Goal: Information Seeking & Learning: Learn about a topic

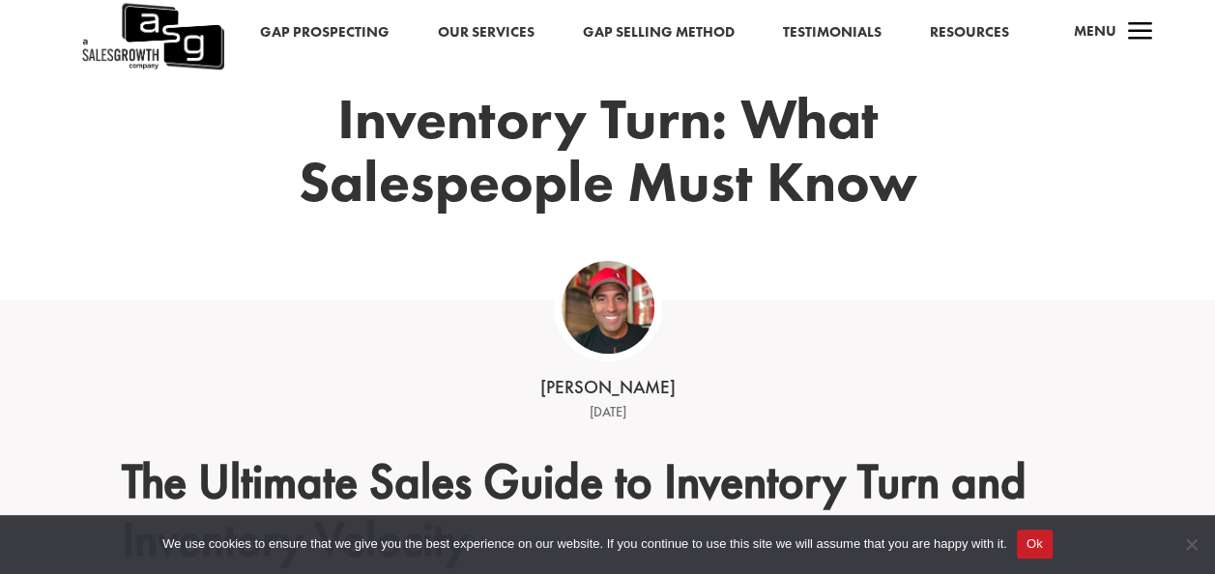
scroll to position [290, 0]
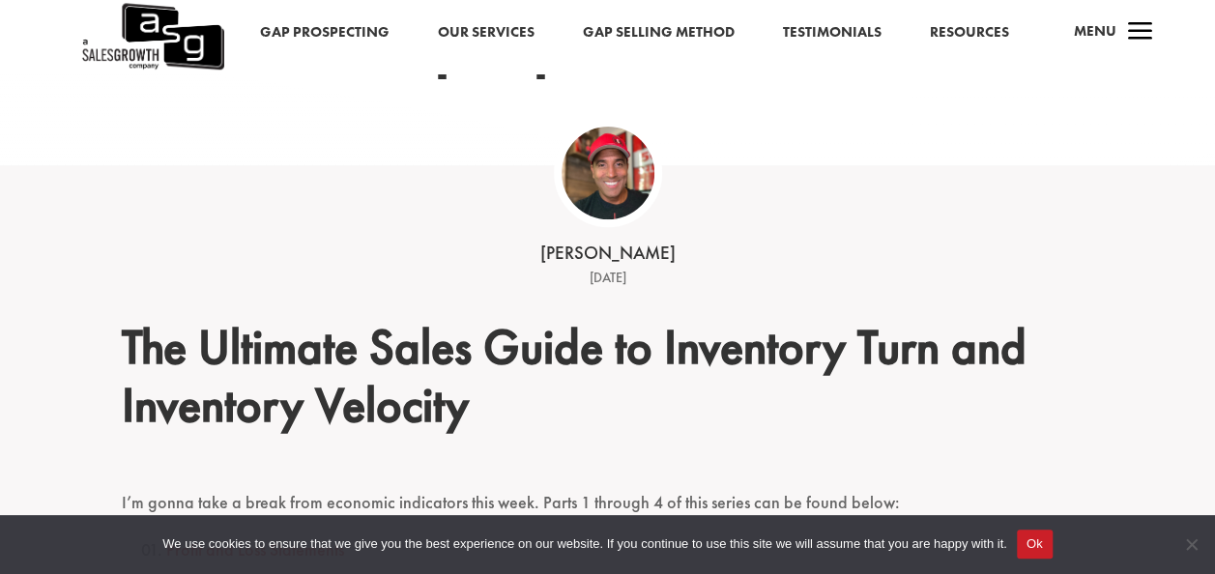
click at [604, 259] on div "[PERSON_NAME]" at bounding box center [607, 254] width 599 height 26
click at [614, 173] on img at bounding box center [607, 173] width 93 height 93
drag, startPoint x: 614, startPoint y: 173, endPoint x: 410, endPoint y: 179, distance: 204.0
click at [410, 179] on div "[PERSON_NAME] [DATE]" at bounding box center [607, 227] width 599 height 124
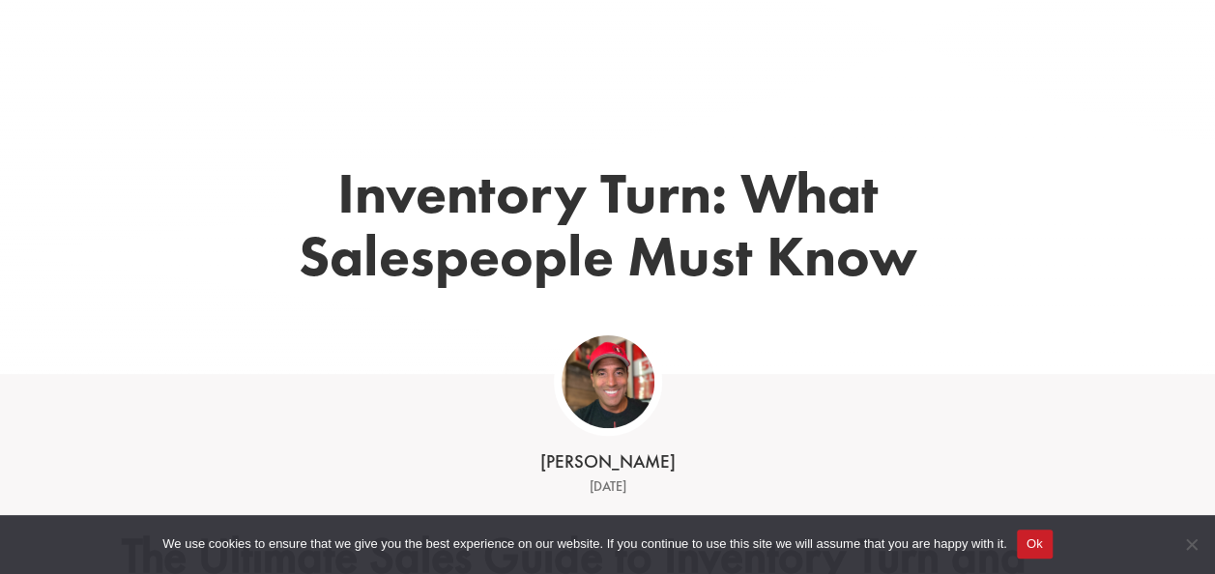
scroll to position [193, 0]
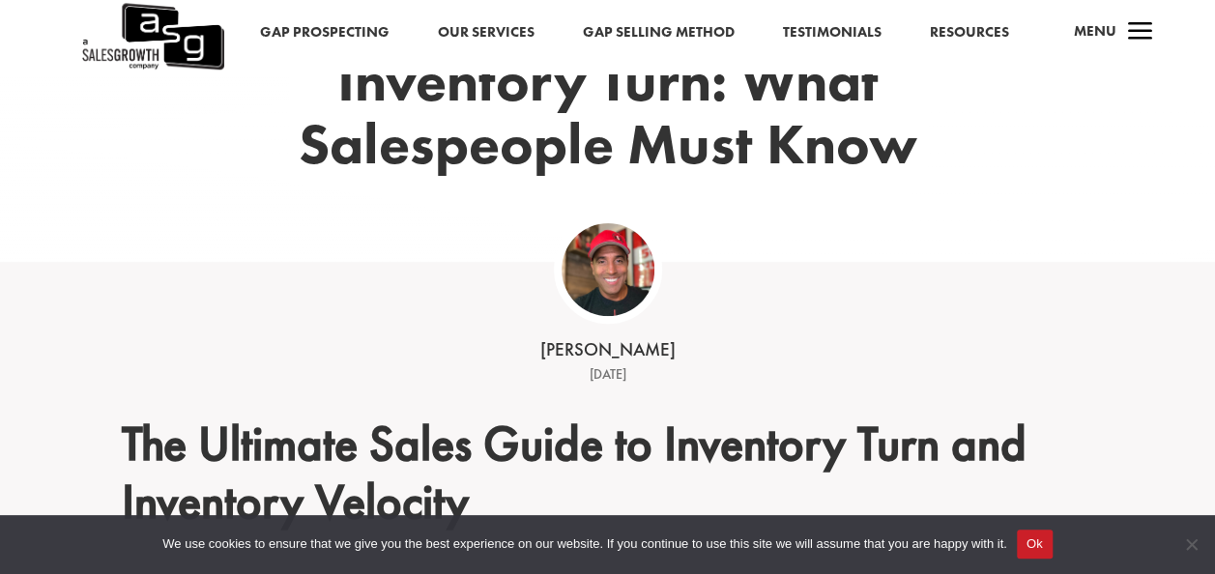
drag, startPoint x: 619, startPoint y: 265, endPoint x: 455, endPoint y: 256, distance: 164.5
click at [456, 256] on div "Inventory Turn: What Salespeople Must Know" at bounding box center [608, 144] width 972 height 236
drag, startPoint x: 613, startPoint y: 262, endPoint x: 416, endPoint y: 240, distance: 198.4
click at [416, 240] on div "Inventory Turn: What Salespeople Must Know" at bounding box center [608, 144] width 972 height 236
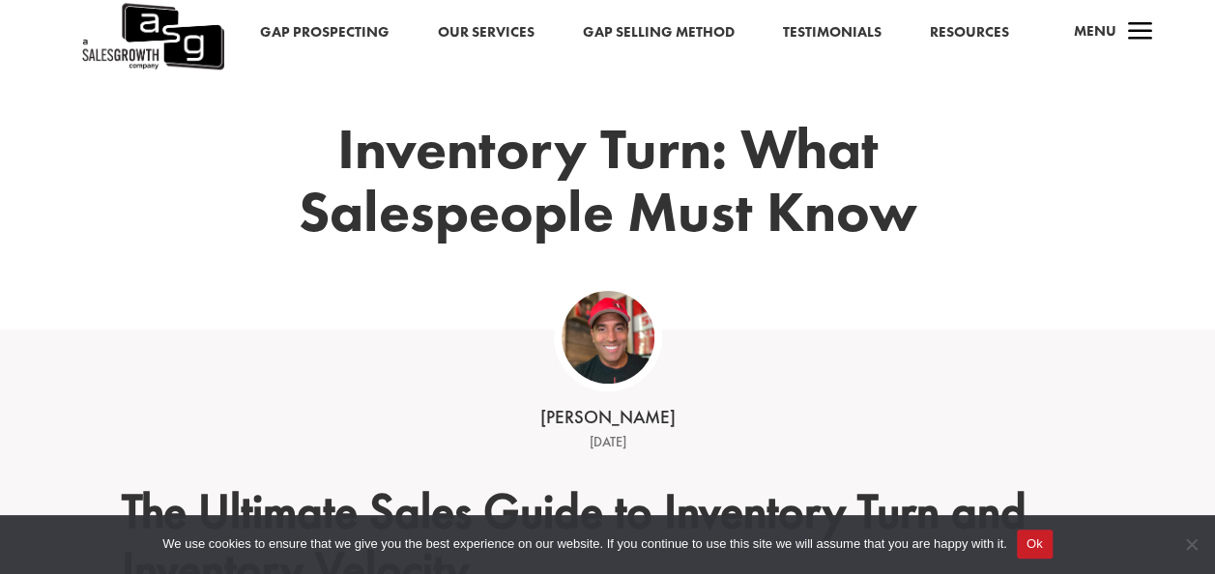
scroll to position [97, 0]
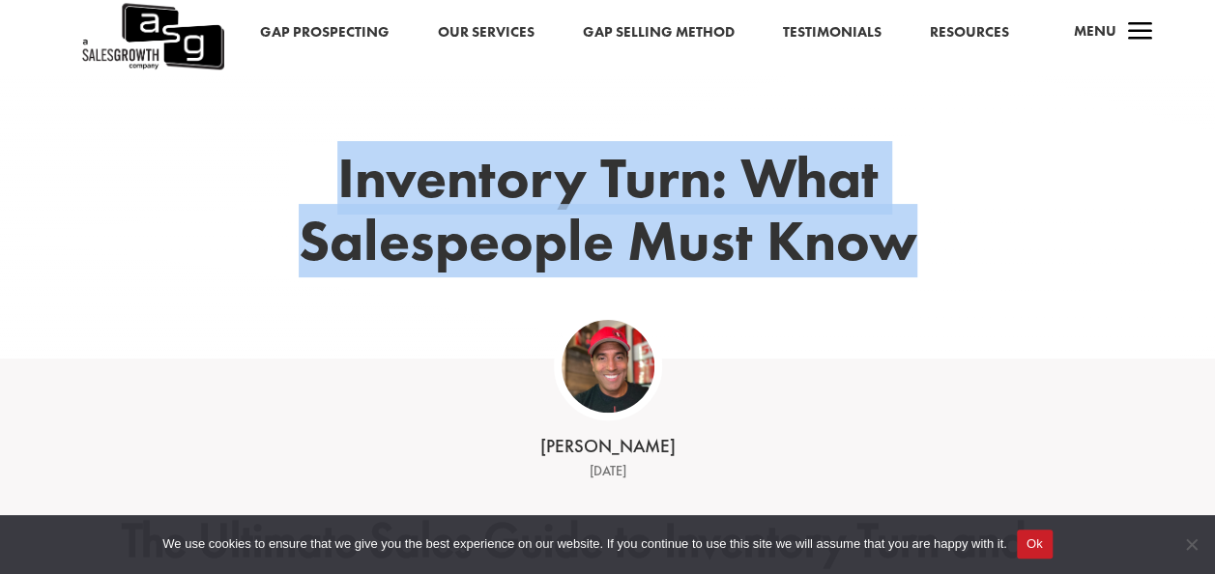
drag, startPoint x: 342, startPoint y: 173, endPoint x: 949, endPoint y: 248, distance: 611.6
click at [949, 248] on div "Inventory Turn: What Salespeople Must Know" at bounding box center [608, 241] width 972 height 236
copy h1 "Inventory Turn: What Salespeople Must Know"
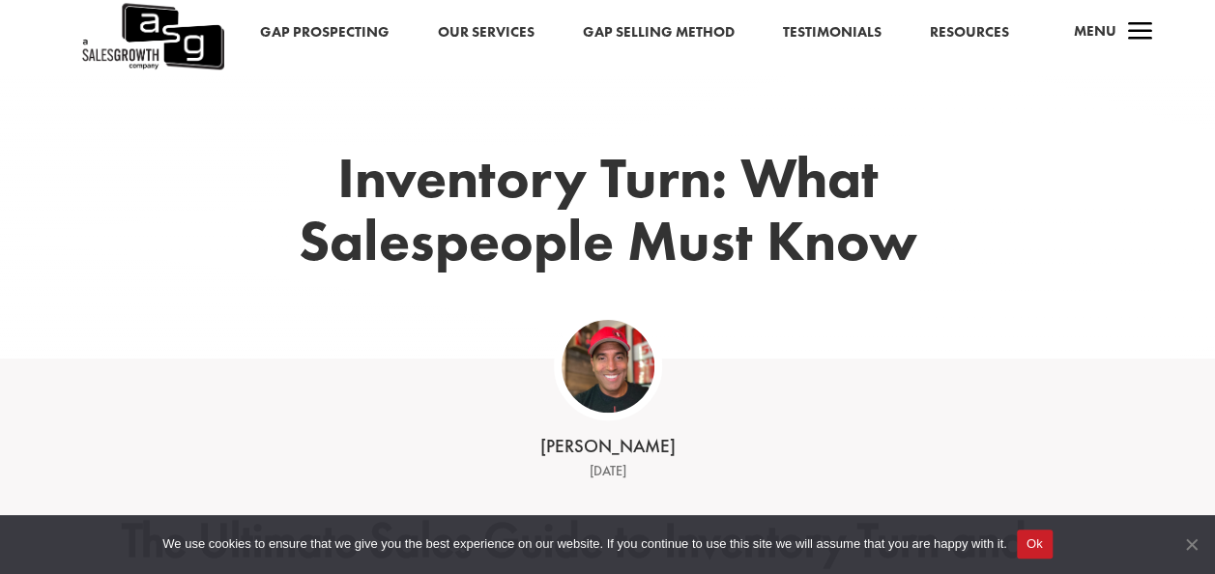
click at [1194, 540] on span "Cookie Notice" at bounding box center [1190, 543] width 19 height 19
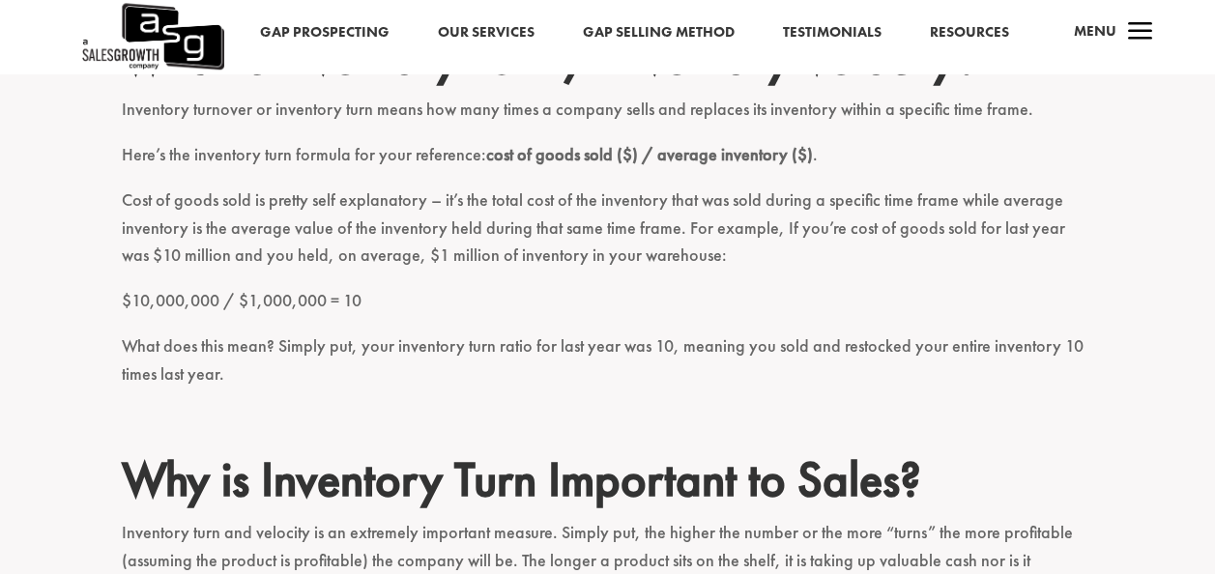
scroll to position [1063, 0]
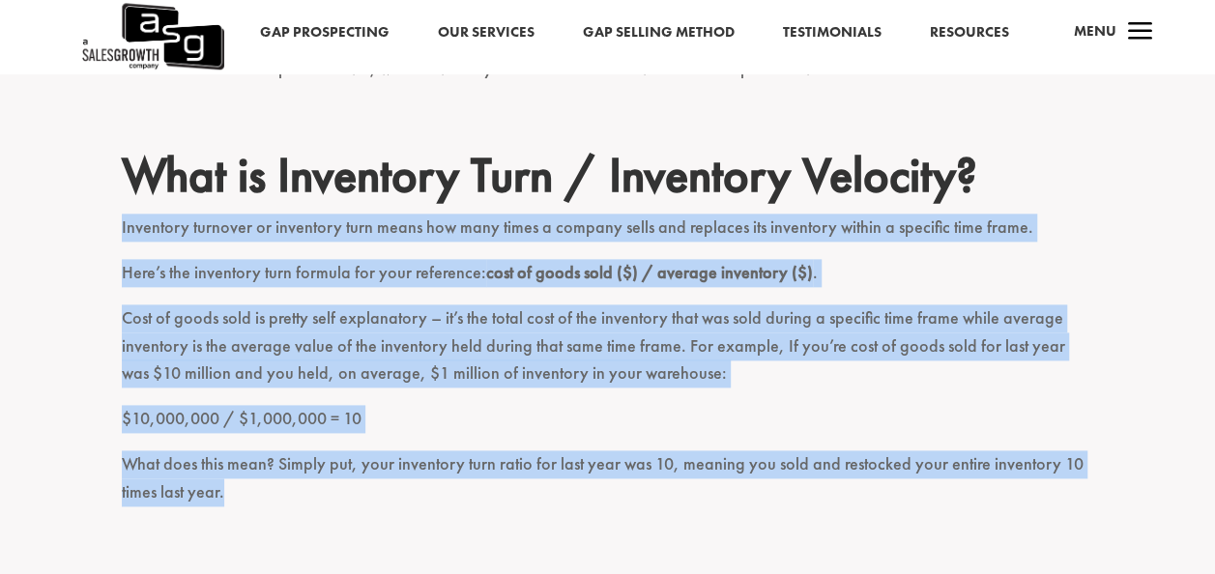
drag, startPoint x: 123, startPoint y: 225, endPoint x: 244, endPoint y: 506, distance: 306.1
copy div "Inventory turnover or inventory turn means how many times a company sells and r…"
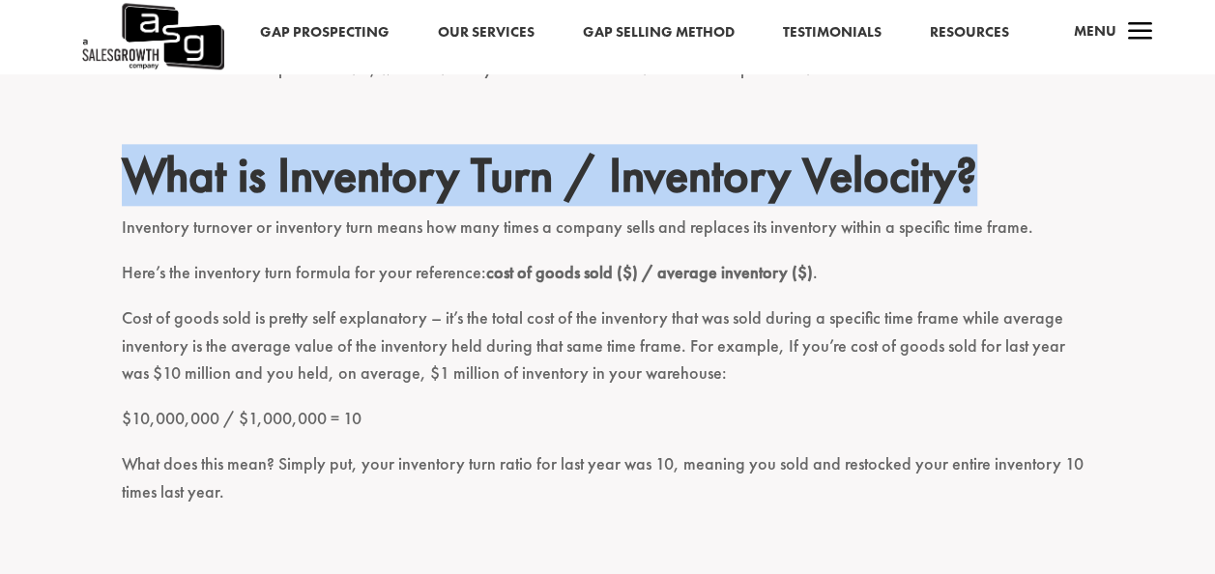
drag, startPoint x: 131, startPoint y: 167, endPoint x: 982, endPoint y: 165, distance: 850.4
click at [982, 165] on h2 "What is Inventory Turn / Inventory Velocity?" at bounding box center [608, 180] width 972 height 68
copy h2 "What is Inventory Turn / Inventory Velocity?"
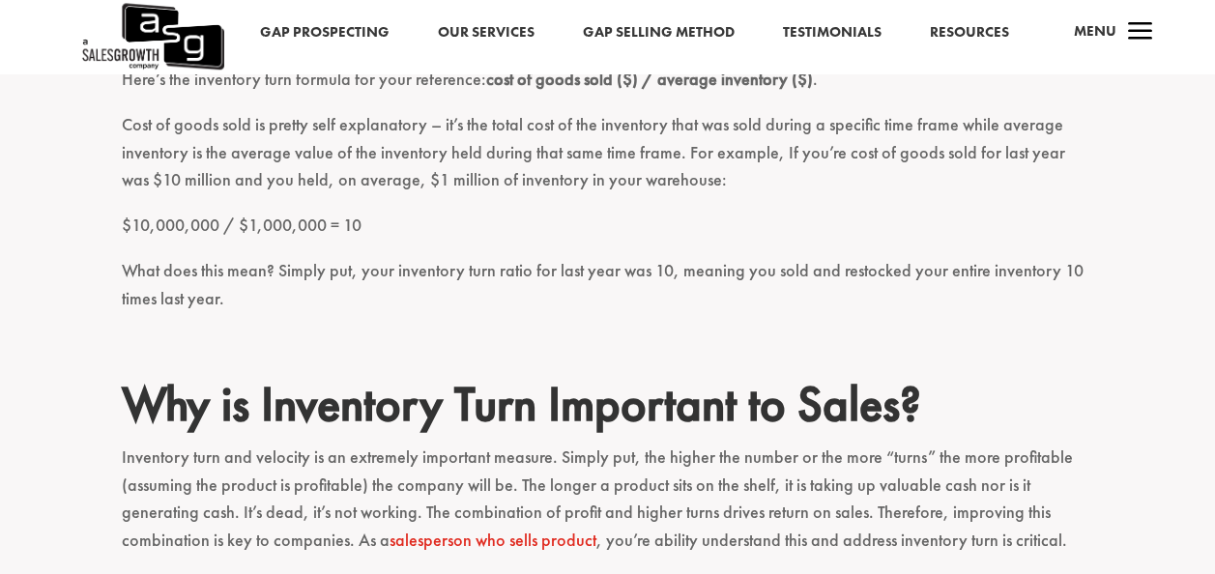
scroll to position [1450, 0]
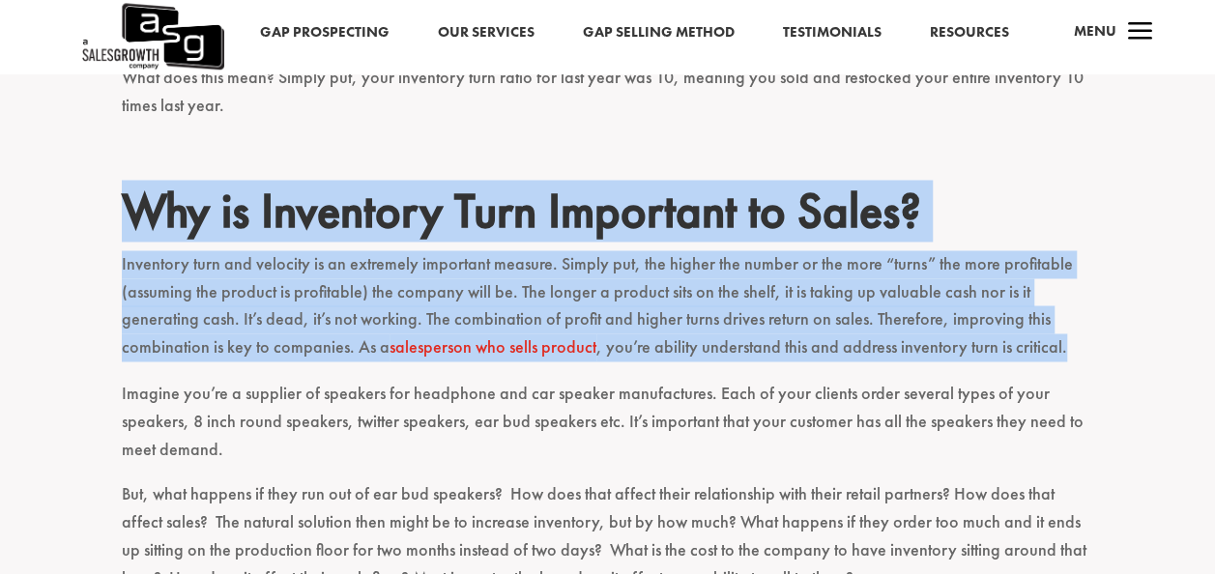
drag, startPoint x: 131, startPoint y: 211, endPoint x: 1071, endPoint y: 348, distance: 949.3
copy div "Why is Inventory Turn Important to Sales? Inventory turn and velocity is an ext…"
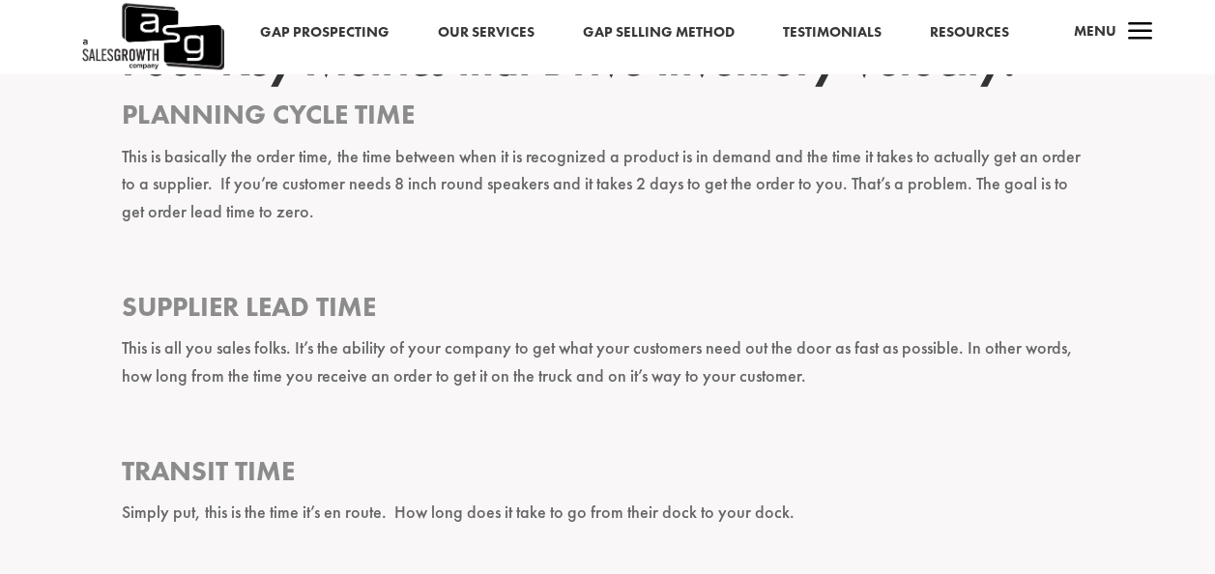
scroll to position [1933, 0]
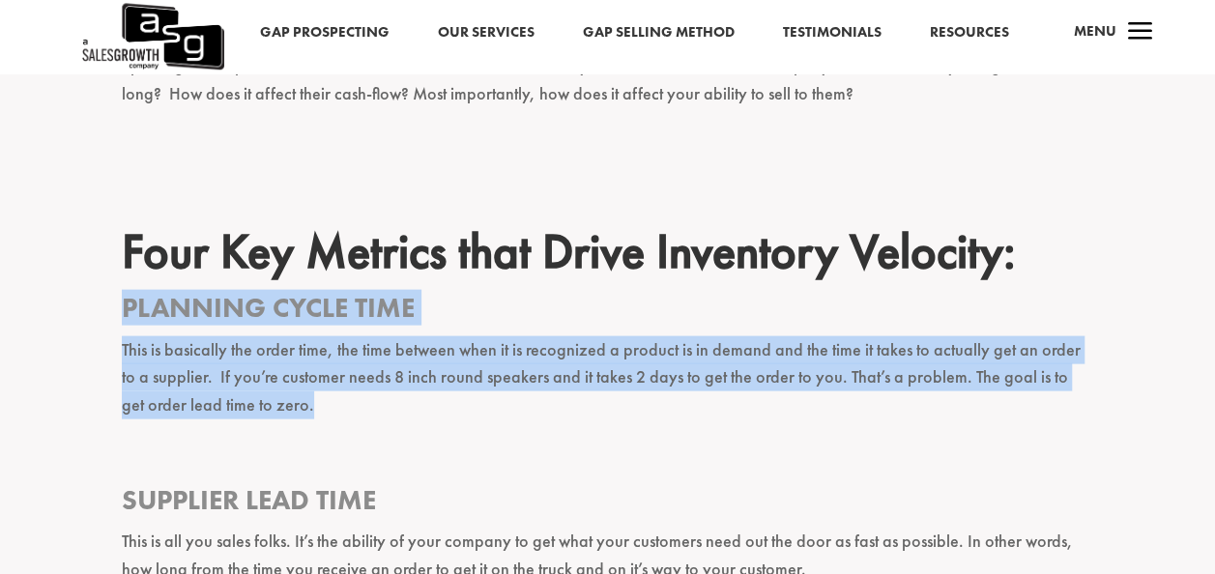
drag, startPoint x: 126, startPoint y: 306, endPoint x: 288, endPoint y: 411, distance: 193.0
click at [288, 411] on div "The Ultimate Sales Guide to Inventory Turn and Inventory Velocity I’m gonna tak…" at bounding box center [608, 346] width 972 height 3342
click at [438, 437] on p at bounding box center [608, 459] width 972 height 45
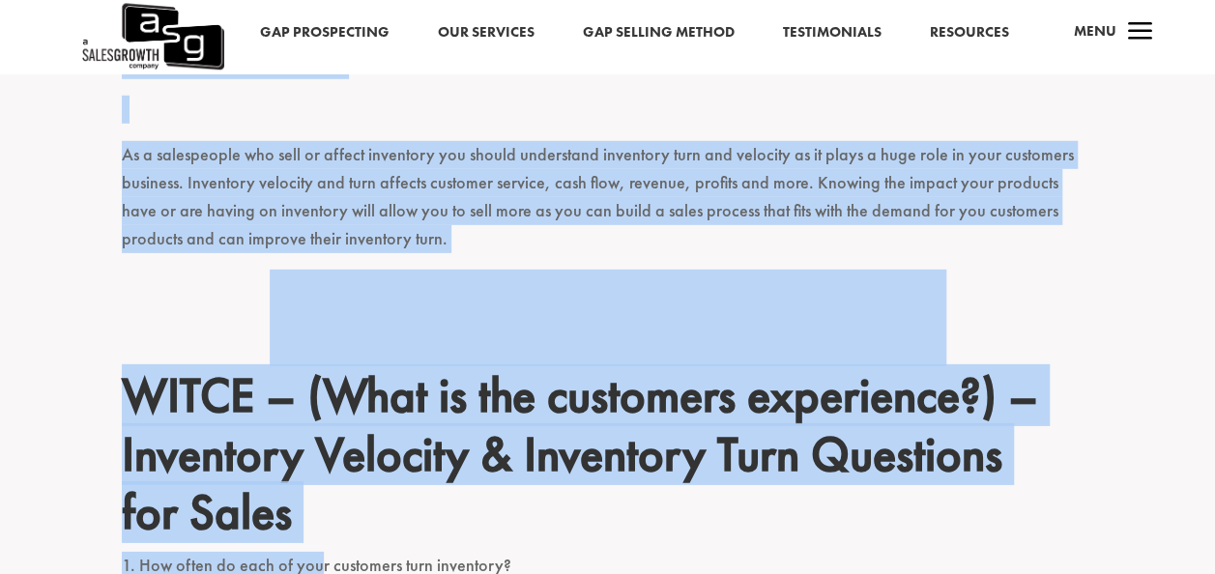
scroll to position [2815, 0]
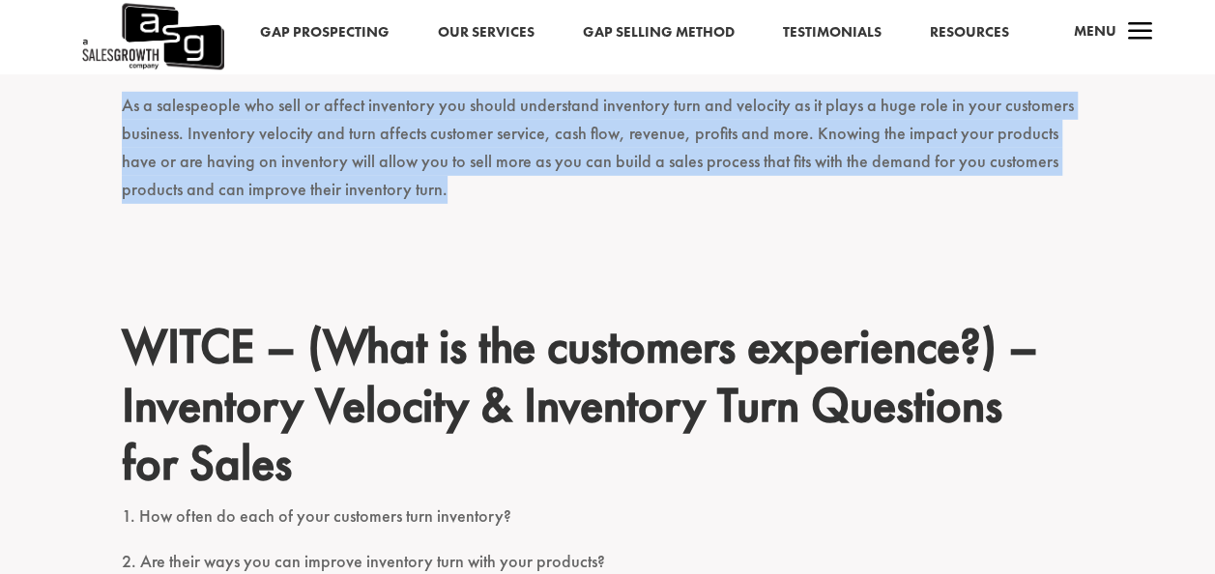
drag, startPoint x: 129, startPoint y: 149, endPoint x: 380, endPoint y: 203, distance: 257.0
copy div "Lore Ips Dolorsi amet Conse Adipiscin Elitsedd: Eiusmodt incid utla Etdo ma ali…"
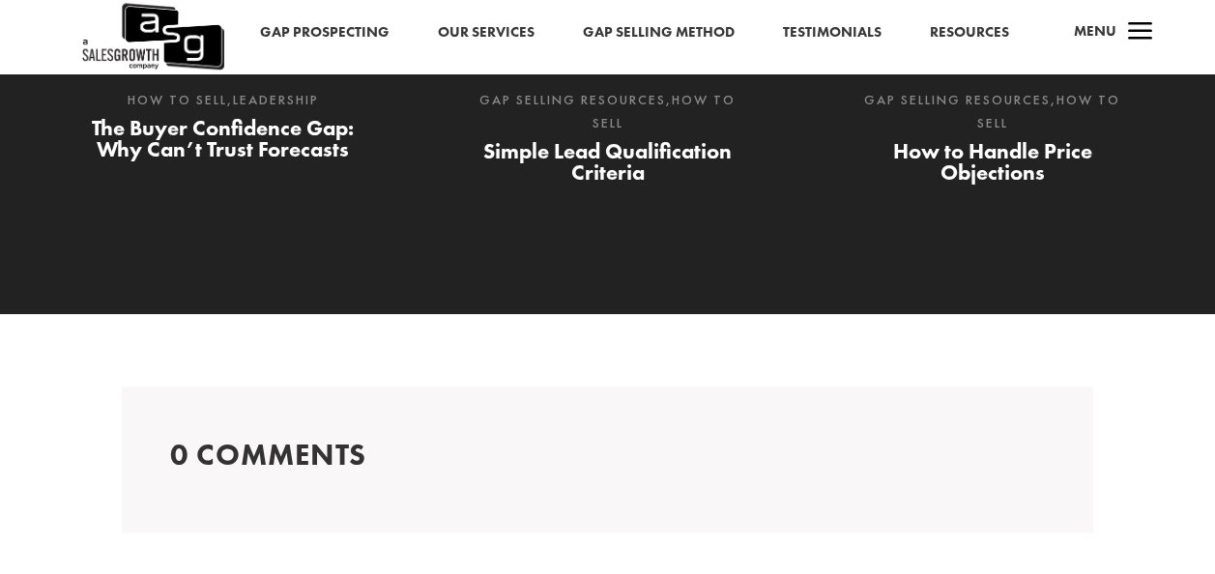
scroll to position [4344, 0]
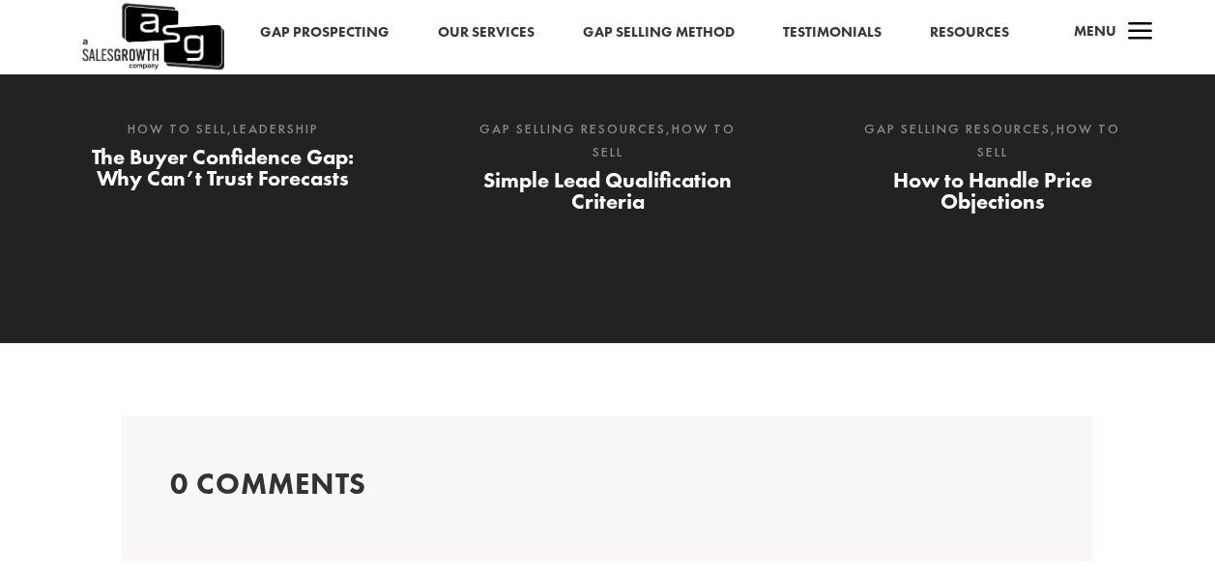
click at [315, 472] on h3 "0 Comments" at bounding box center [607, 489] width 875 height 48
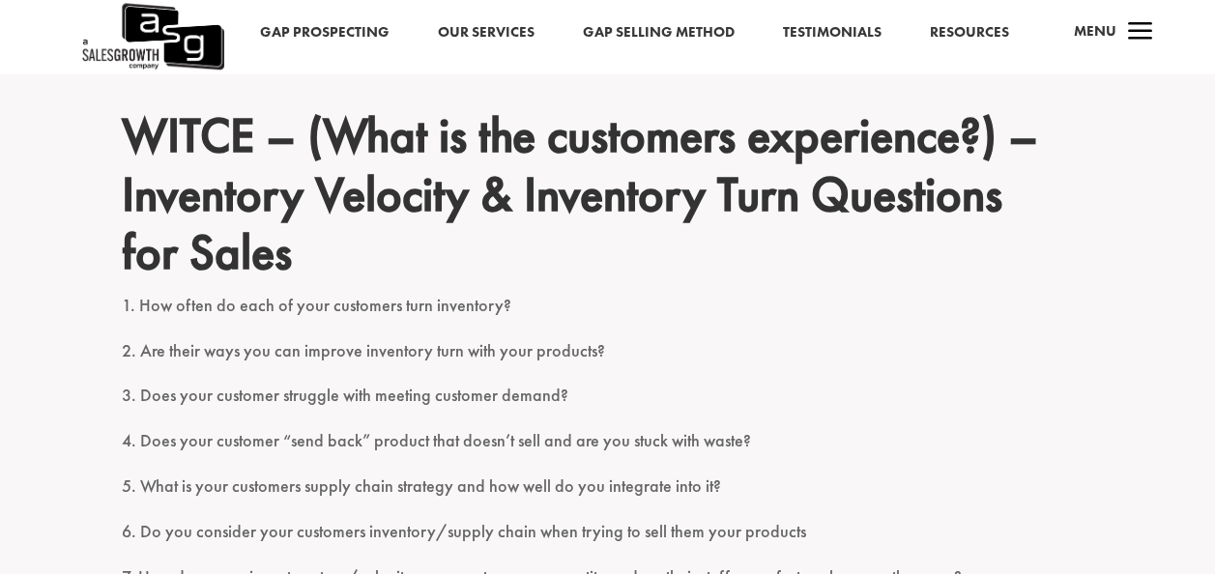
scroll to position [2996, 0]
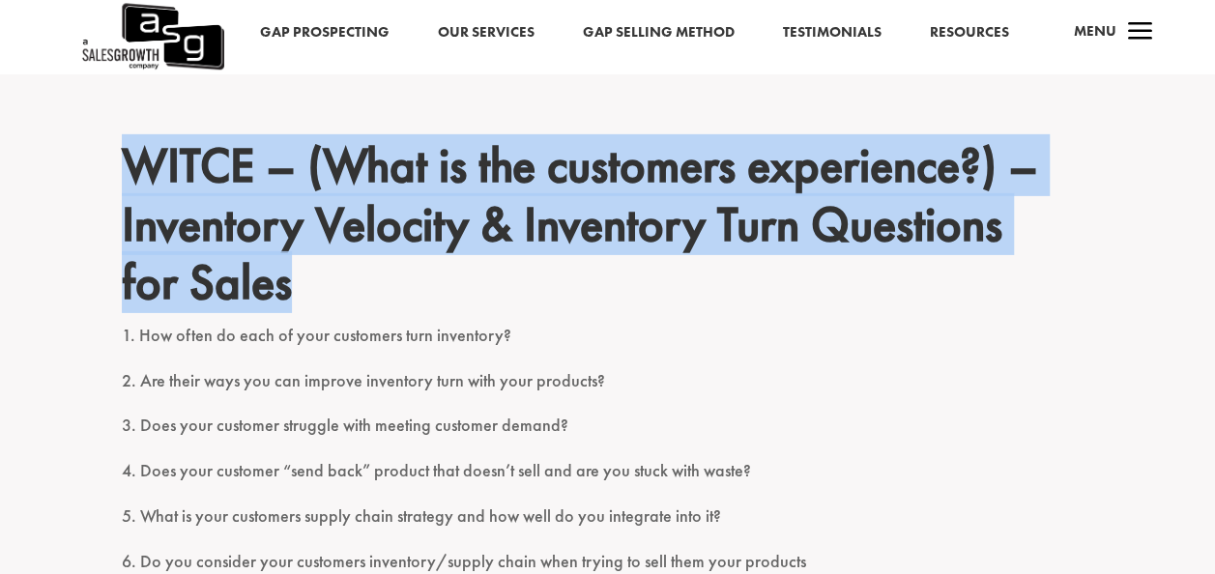
drag, startPoint x: 124, startPoint y: 156, endPoint x: 283, endPoint y: 276, distance: 200.0
click at [283, 276] on h2 "WITCE – (What is the customers experience?) – Inventory Velocity & Inventory Tu…" at bounding box center [608, 228] width 972 height 185
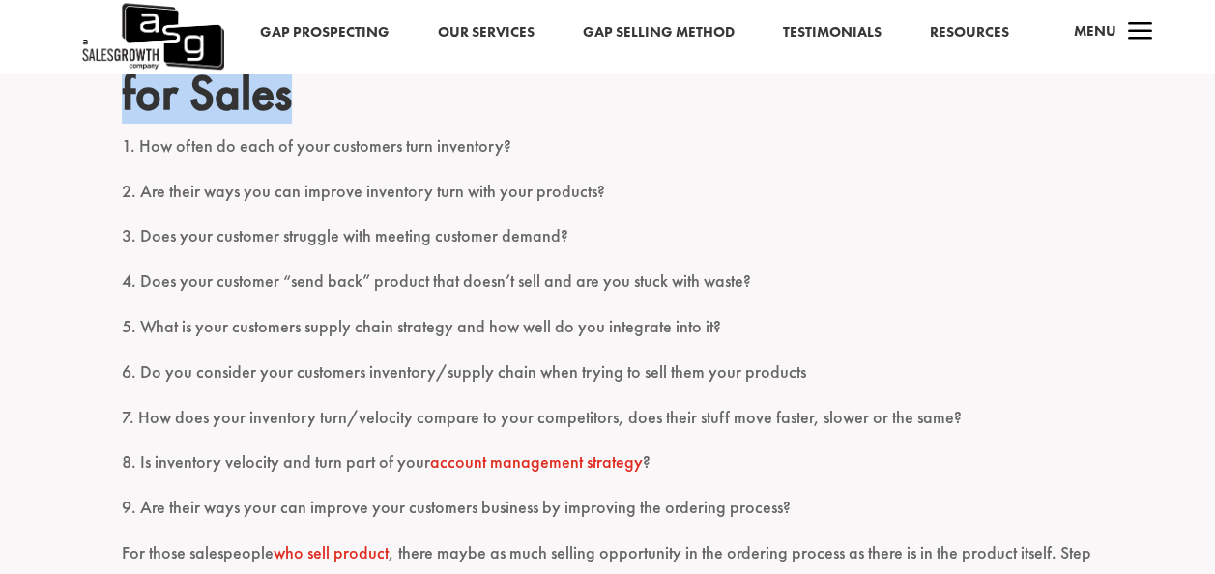
scroll to position [3093, 0]
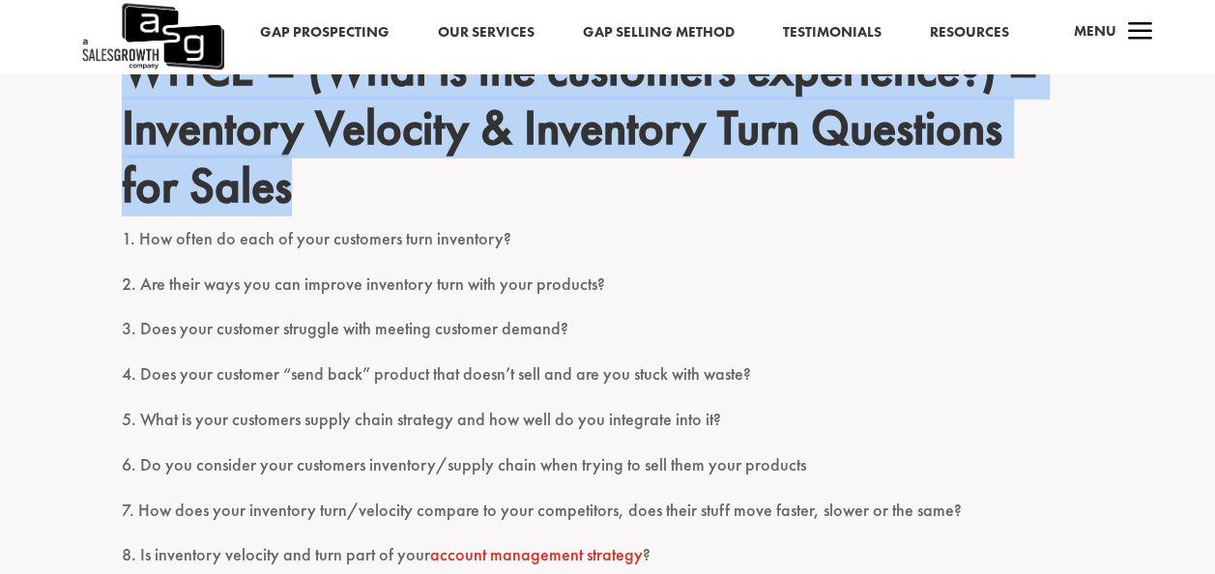
click at [373, 191] on h2 "WITCE – (What is the customers experience?) – Inventory Velocity & Inventory Tu…" at bounding box center [608, 132] width 972 height 185
click at [143, 135] on h2 "WITCE – (What is the customers experience?) – Inventory Velocity & Inventory Tu…" at bounding box center [608, 132] width 972 height 185
click at [340, 194] on h2 "WITCE – (What is the customers experience?) – Inventory Velocity & Inventory Tu…" at bounding box center [608, 132] width 972 height 185
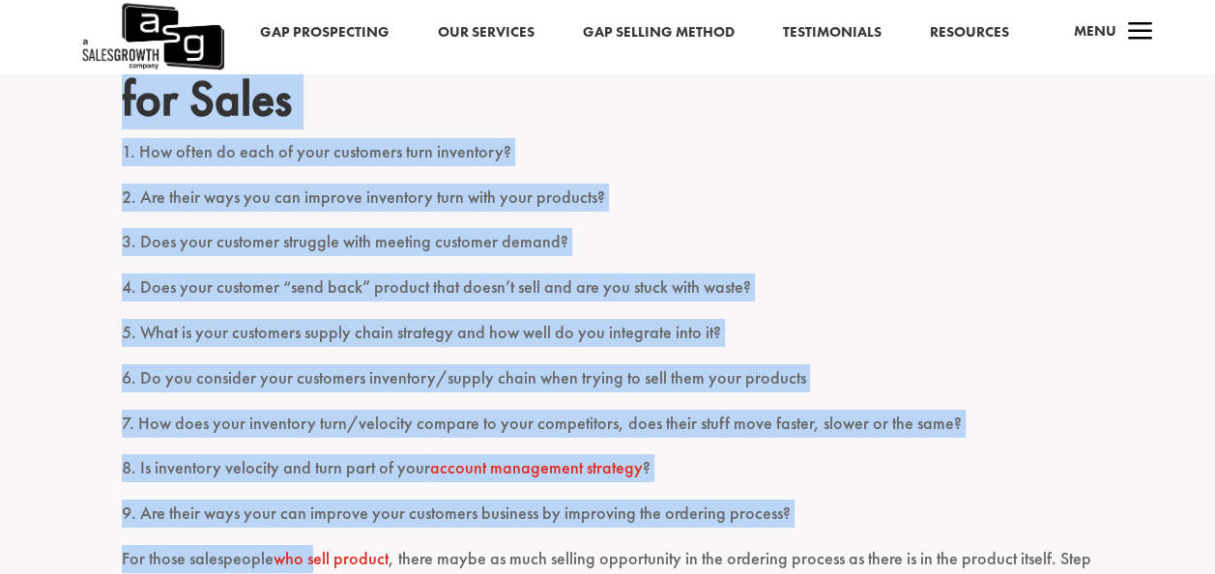
scroll to position [3253, 0]
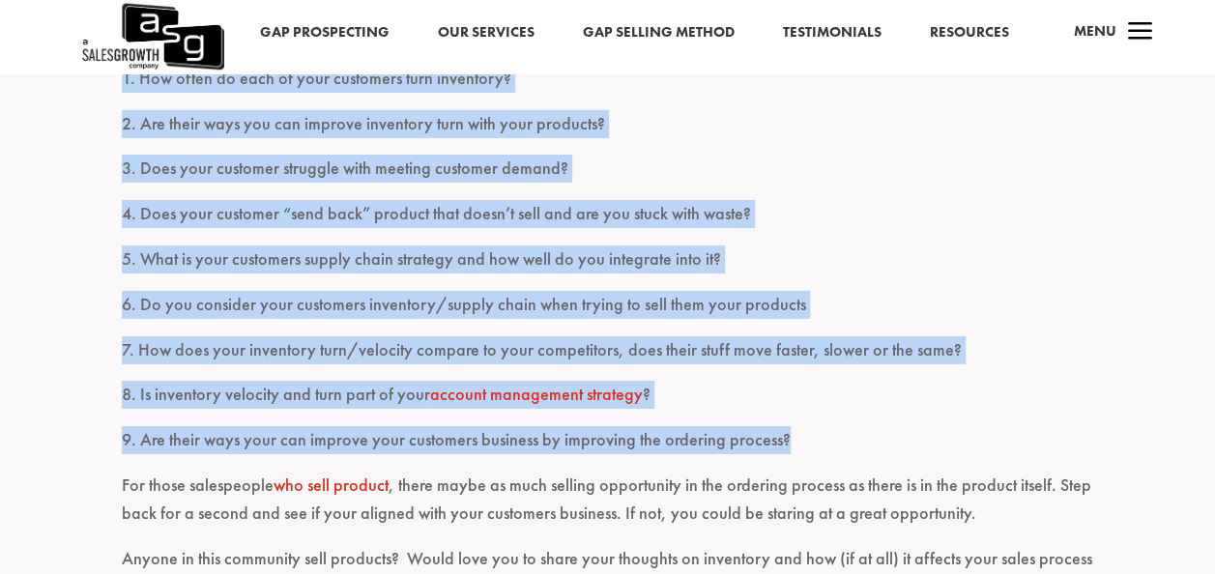
drag, startPoint x: 124, startPoint y: 174, endPoint x: 781, endPoint y: 459, distance: 716.3
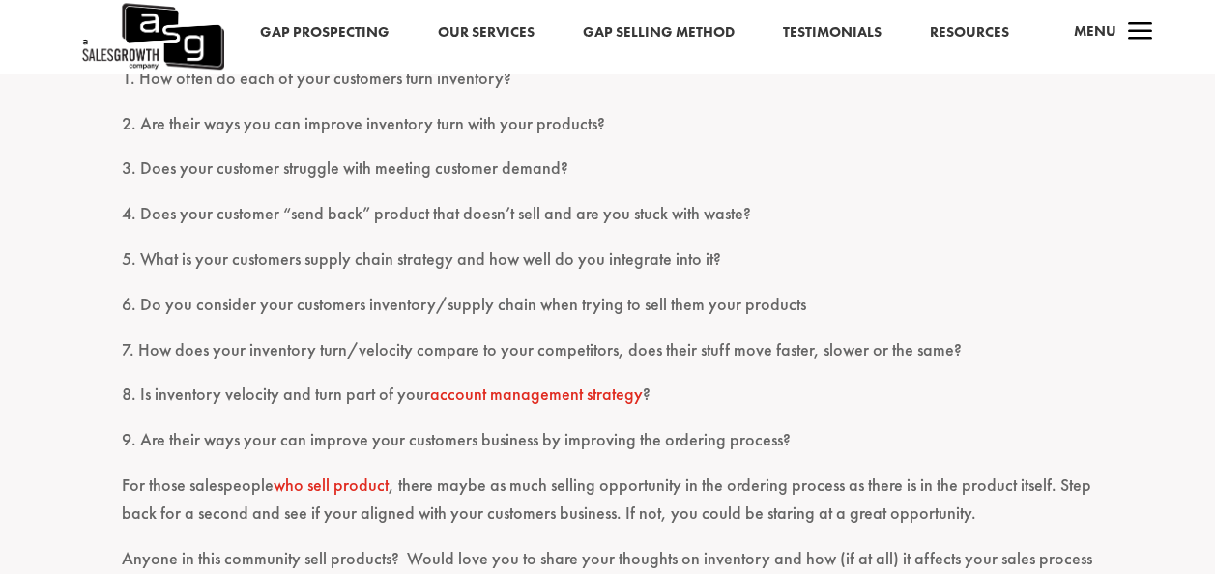
click at [240, 526] on p "For those salespeople who sell product , there maybe as much selling opportunit…" at bounding box center [608, 508] width 972 height 73
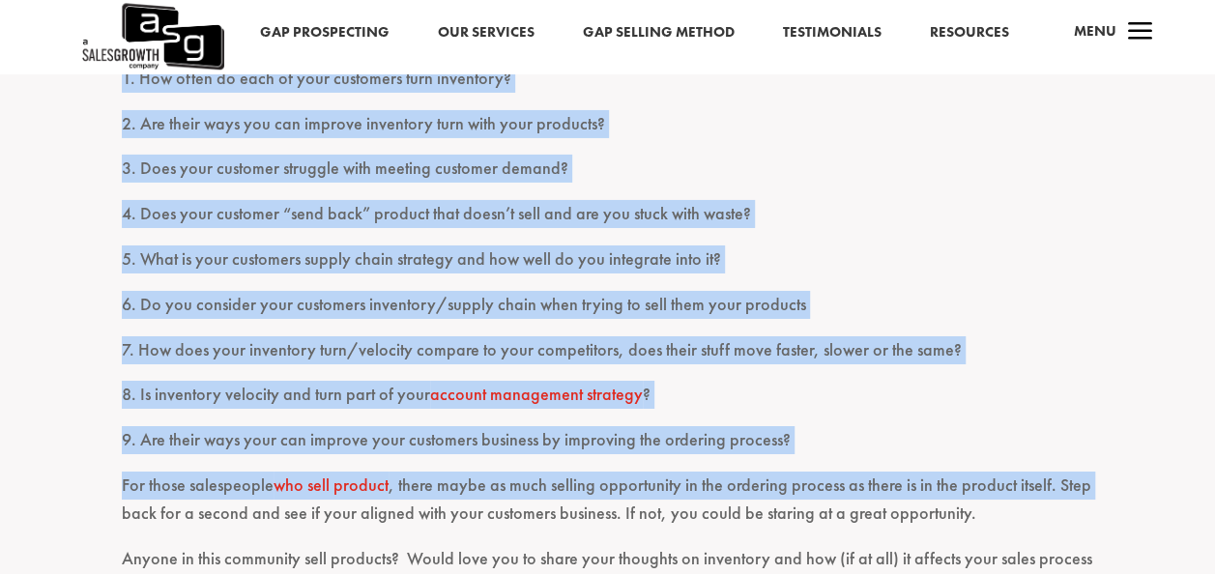
scroll to position [3350, 0]
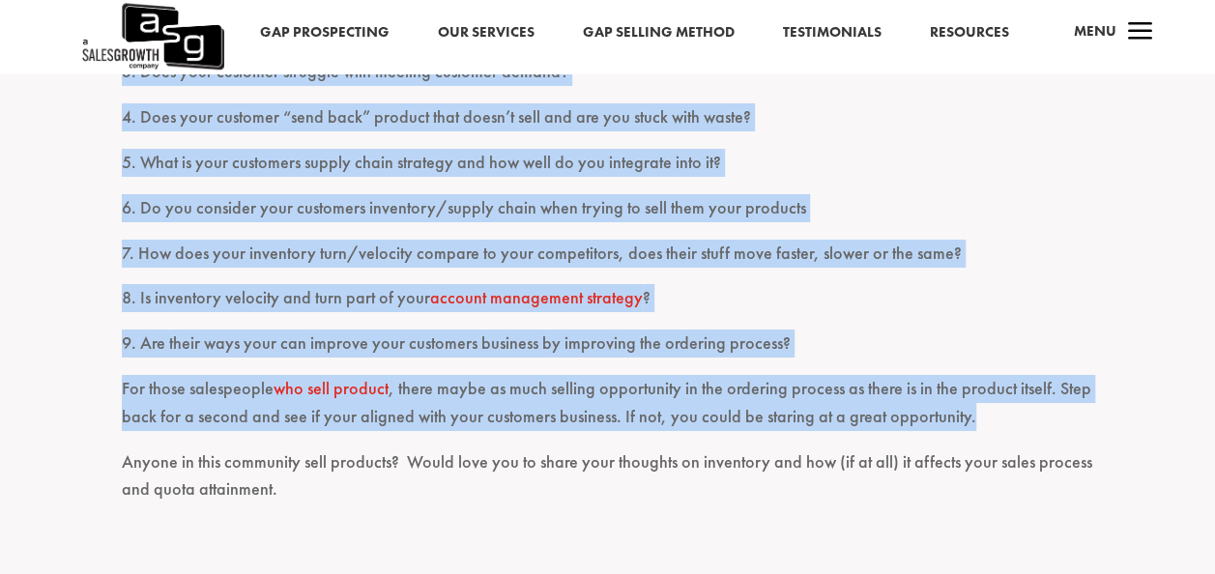
drag, startPoint x: 125, startPoint y: 103, endPoint x: 1011, endPoint y: 437, distance: 946.8
copy div "LOREM – (Ipsu do sit ametconse adipiscing?) – Elitseddo Eiusmodt & Incididun Ut…"
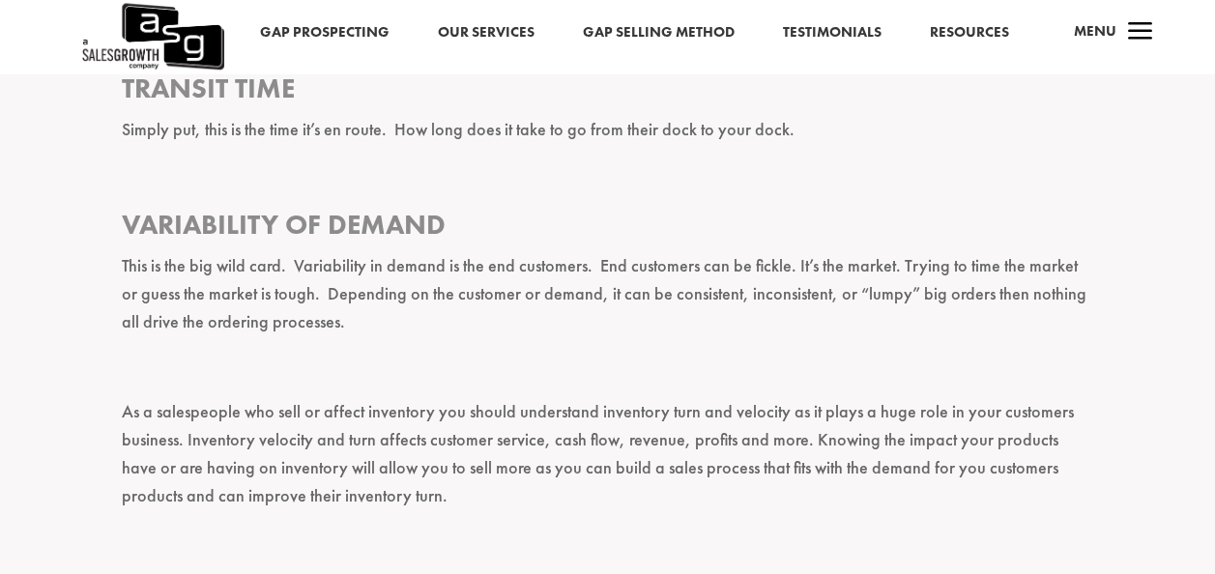
scroll to position [2383, 0]
